Goal: Task Accomplishment & Management: Complete application form

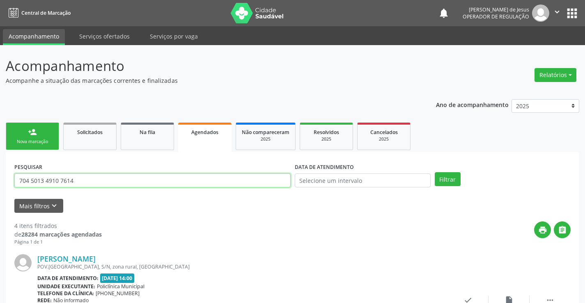
click at [239, 181] on input "704 5013 4910 7614" at bounding box center [152, 181] width 276 height 14
type input "702107795882293"
click at [450, 180] on button "Filtrar" at bounding box center [448, 179] width 26 height 14
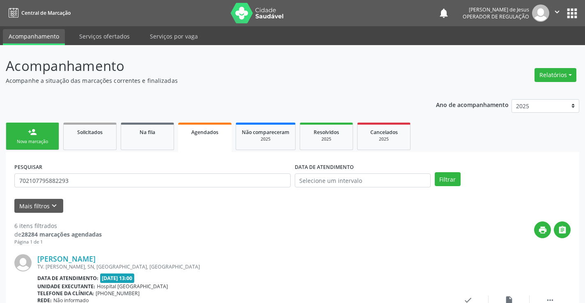
click at [30, 140] on div "Nova marcação" at bounding box center [32, 142] width 41 height 6
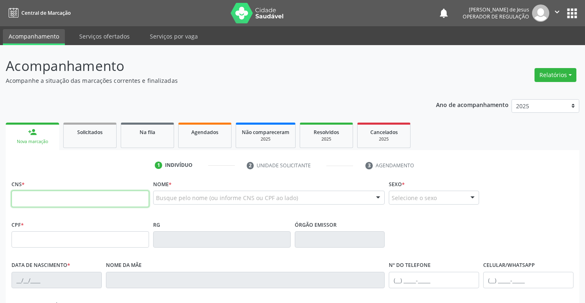
click at [31, 201] on input "text" at bounding box center [80, 199] width 138 height 16
type input "702 6032 9083 4846"
type input "[DATE]"
type input "[PHONE_NUMBER]"
type input "S/N"
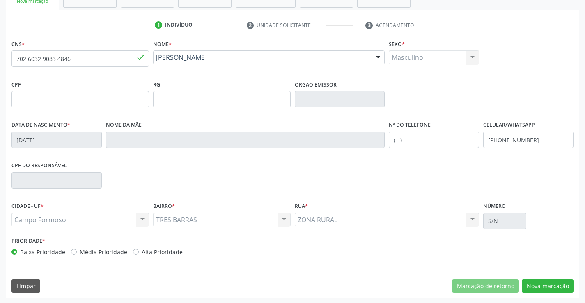
scroll to position [142, 0]
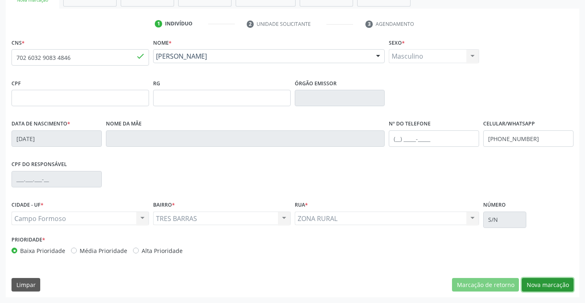
click at [540, 284] on button "Nova marcação" at bounding box center [548, 285] width 52 height 14
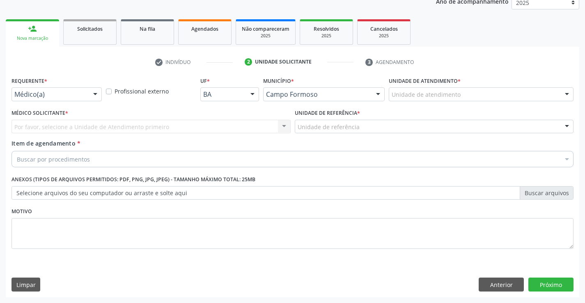
scroll to position [103, 0]
click at [96, 93] on div at bounding box center [95, 95] width 12 height 14
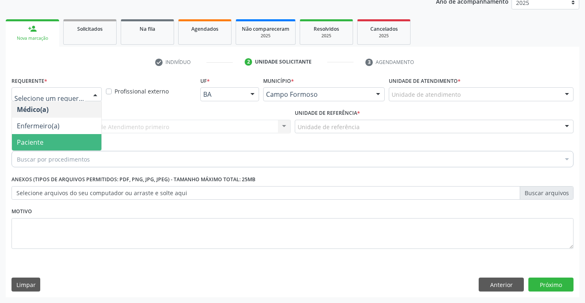
click at [45, 140] on span "Paciente" at bounding box center [57, 142] width 90 height 16
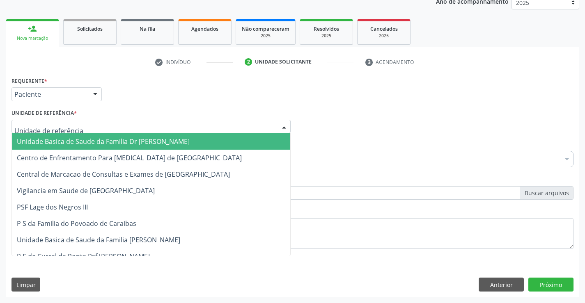
click at [76, 128] on div at bounding box center [150, 127] width 279 height 14
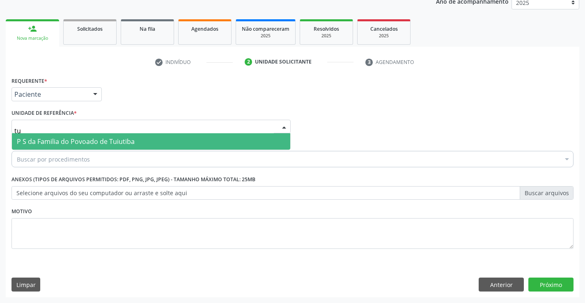
type input "tui"
click at [59, 146] on span "P S da Familia do Povoado de Tuiutiba" at bounding box center [76, 141] width 118 height 9
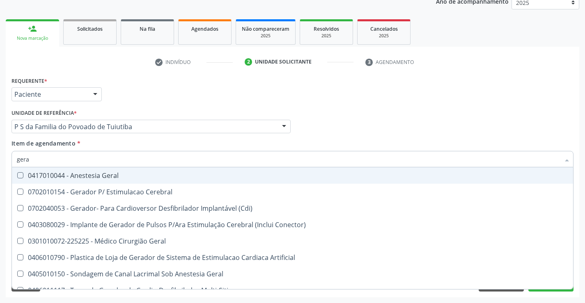
type input "geral"
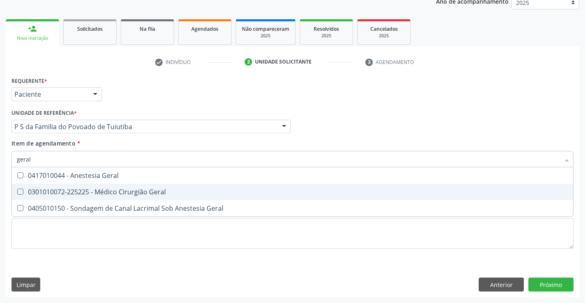
click at [118, 194] on div "0301010072-225225 - Médico Cirurgião Geral" at bounding box center [292, 192] width 551 height 7
checkbox Geral "true"
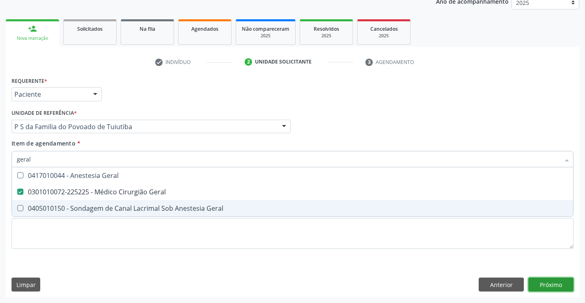
click at [549, 285] on div "Requerente * Paciente Médico(a) Enfermeiro(a) Paciente Nenhum resultado encontr…" at bounding box center [293, 186] width 574 height 223
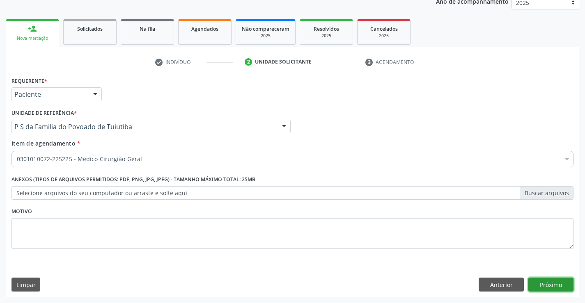
click at [546, 285] on button "Próximo" at bounding box center [550, 285] width 45 height 14
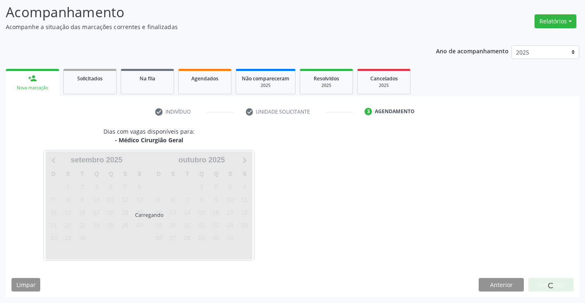
scroll to position [54, 0]
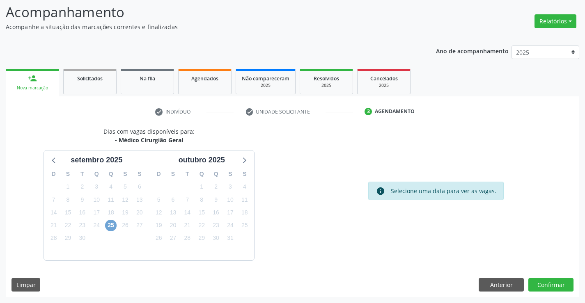
click at [109, 225] on span "25" at bounding box center [110, 225] width 11 height 11
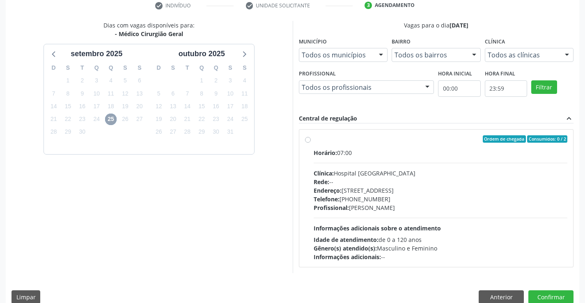
scroll to position [172, 0]
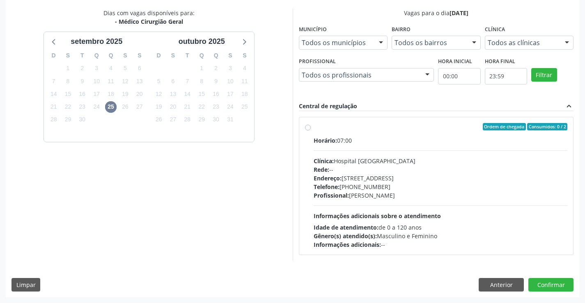
click at [314, 125] on label "Ordem de chegada Consumidos: 0 / 2 Horário: 07:00 Clínica: Hospital [GEOGRAPHIC…" at bounding box center [441, 186] width 254 height 126
click at [305, 125] on input "Ordem de chegada Consumidos: 0 / 2 Horário: 07:00 Clínica: Hospital [GEOGRAPHIC…" at bounding box center [308, 126] width 6 height 7
radio input "true"
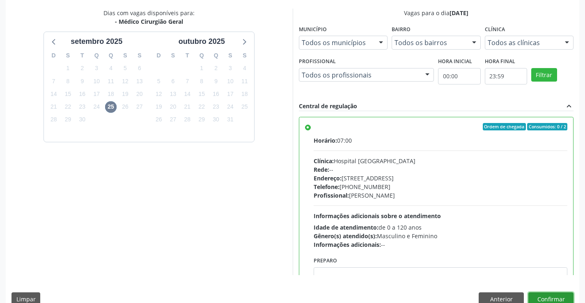
click at [542, 296] on button "Confirmar" at bounding box center [550, 300] width 45 height 14
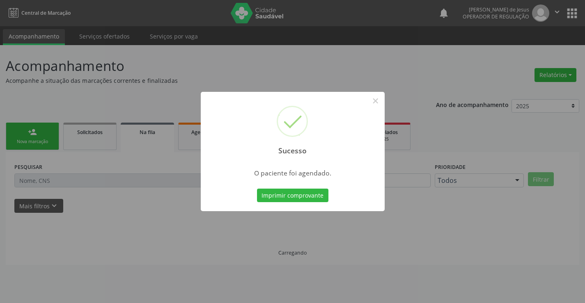
scroll to position [0, 0]
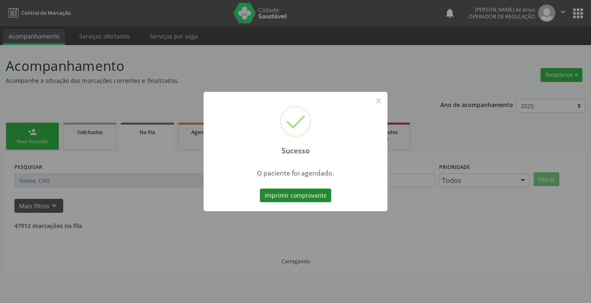
click at [281, 194] on button "Imprimir comprovante" at bounding box center [295, 196] width 71 height 14
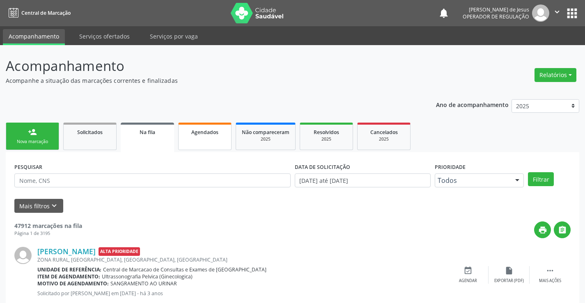
click at [205, 131] on span "Agendados" at bounding box center [204, 132] width 27 height 7
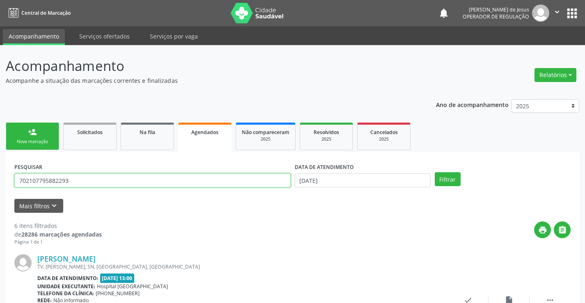
click at [75, 179] on input "702107795882293" at bounding box center [152, 181] width 276 height 14
click at [382, 129] on span "Cancelados" at bounding box center [384, 132] width 28 height 7
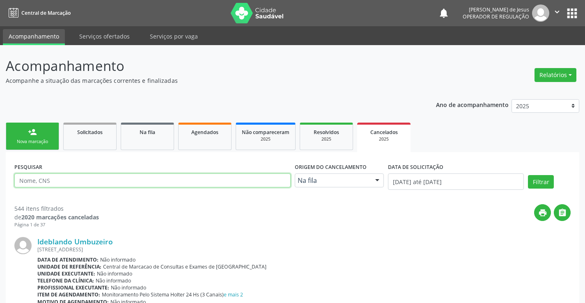
click at [224, 177] on input "text" at bounding box center [152, 181] width 276 height 14
paste input "702107795882293"
type input "702107795882293"
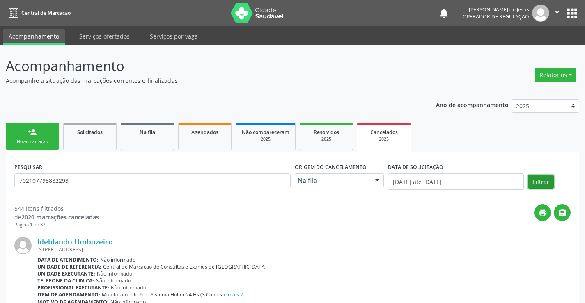
click at [538, 181] on button "Filtrar" at bounding box center [541, 182] width 26 height 14
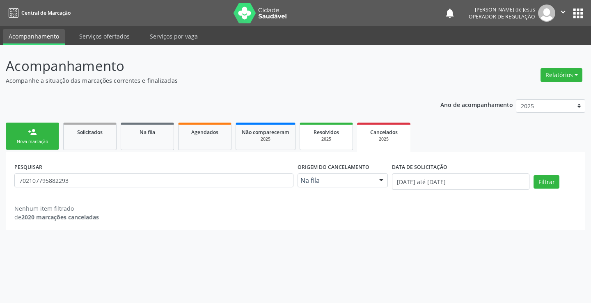
click at [324, 136] on div "2025" at bounding box center [326, 139] width 41 height 6
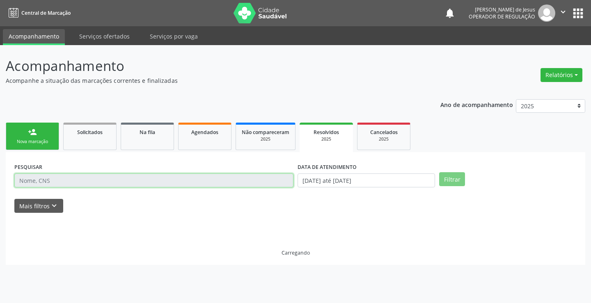
click at [160, 179] on input "text" at bounding box center [153, 181] width 279 height 14
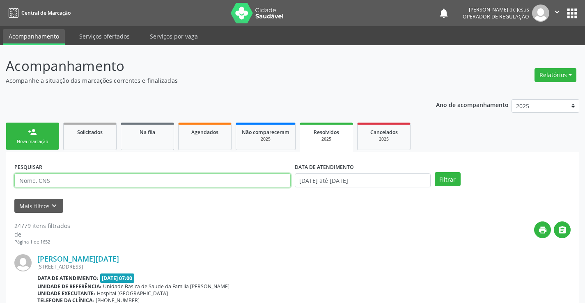
paste input "702107795882293"
type input "702107795882293"
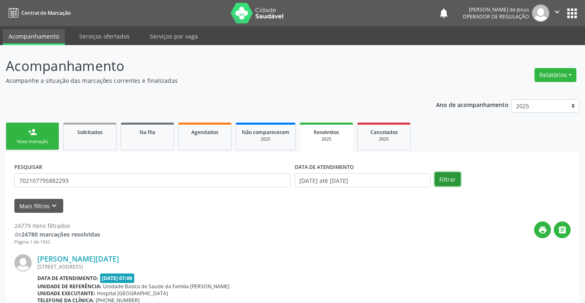
click at [452, 185] on button "Filtrar" at bounding box center [448, 179] width 26 height 14
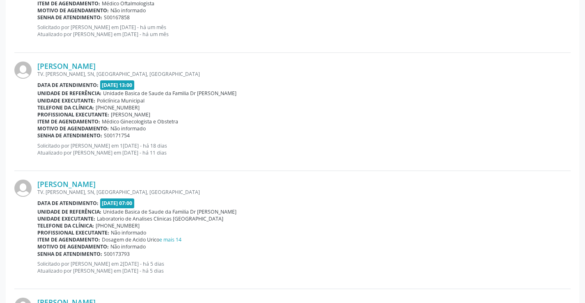
scroll to position [1022, 0]
